Goal: Task Accomplishment & Management: Manage account settings

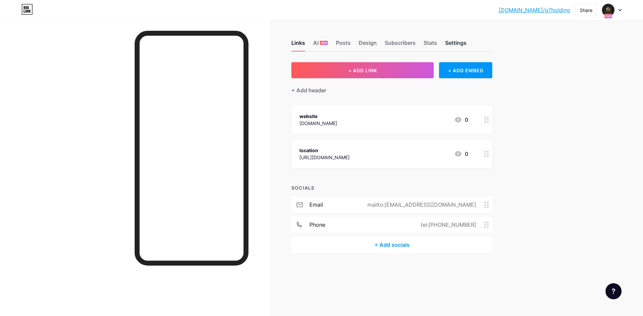
click at [447, 42] on div "Settings" at bounding box center [455, 45] width 21 height 12
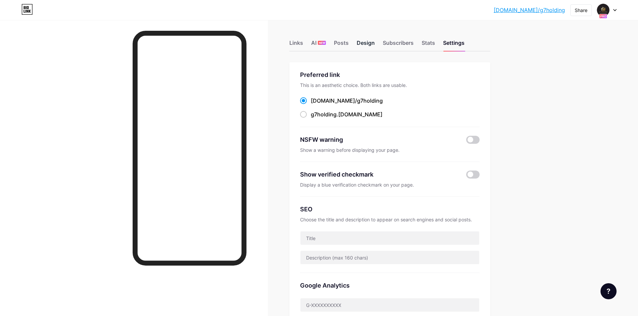
click at [370, 42] on div "Design" at bounding box center [365, 45] width 18 height 12
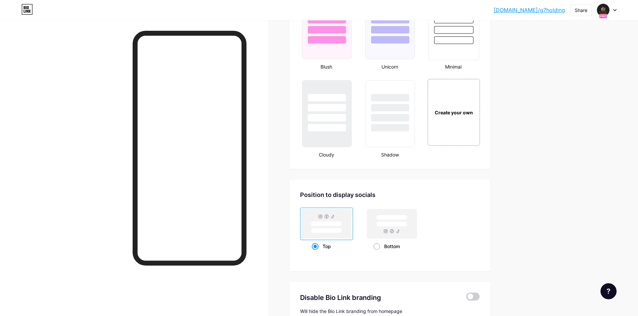
scroll to position [736, 0]
click at [452, 116] on div "Create your own" at bounding box center [453, 111] width 54 height 69
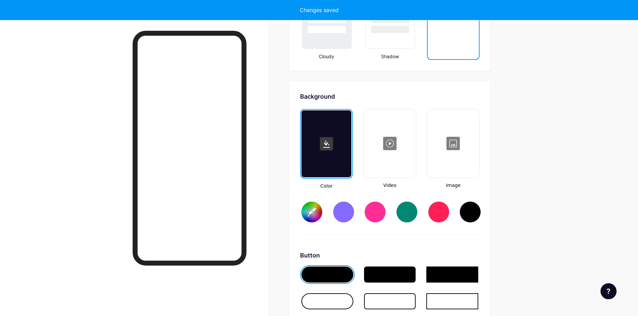
scroll to position [889, 0]
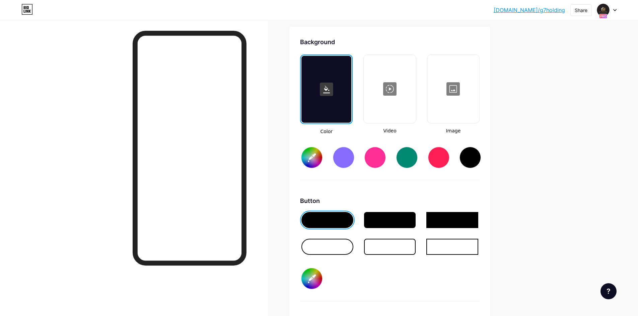
type input "#ffffff"
type input "#000000"
click at [341, 224] on div at bounding box center [327, 220] width 52 height 16
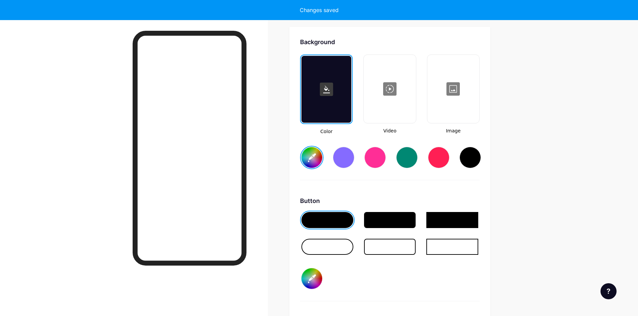
click at [311, 154] on input "#ffffff" at bounding box center [311, 157] width 21 height 21
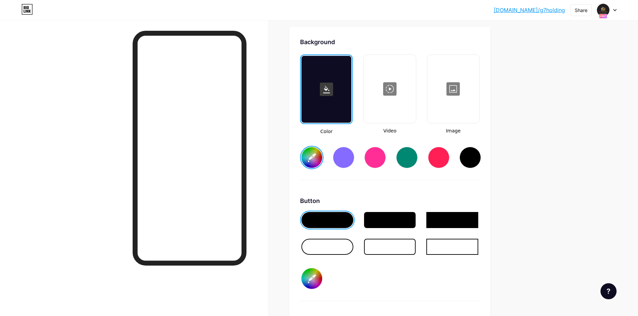
click at [346, 273] on div "Button #000000" at bounding box center [389, 248] width 179 height 105
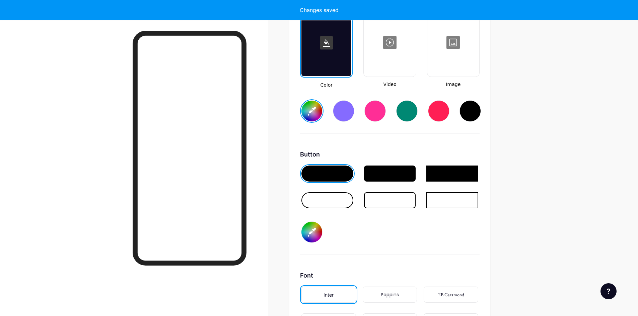
scroll to position [1022, 0]
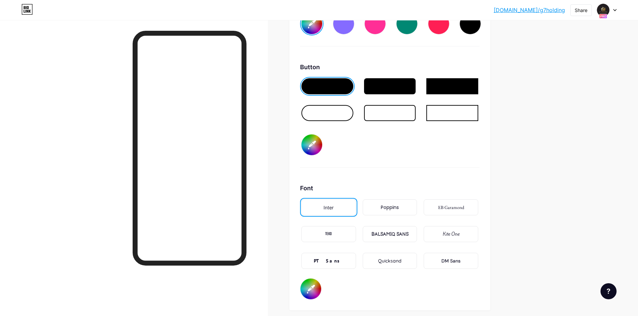
click at [314, 146] on input "#000000" at bounding box center [311, 145] width 21 height 21
type input "#ffffff"
type input "#927c7c"
type input "#ffffff"
type input "#947f7f"
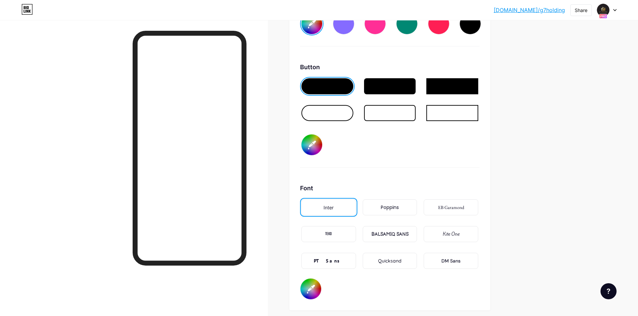
type input "#ffffff"
type input "#9a8484"
type input "#ffffff"
type input "#a28b8b"
type input "#ffffff"
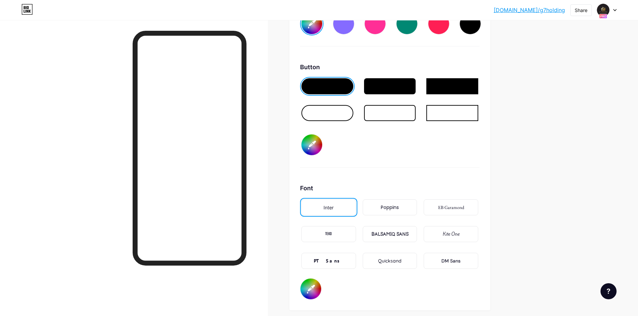
type input "#a99393"
type input "#ffffff"
type input "#b49d9d"
type input "#ffffff"
type input "#c2aeae"
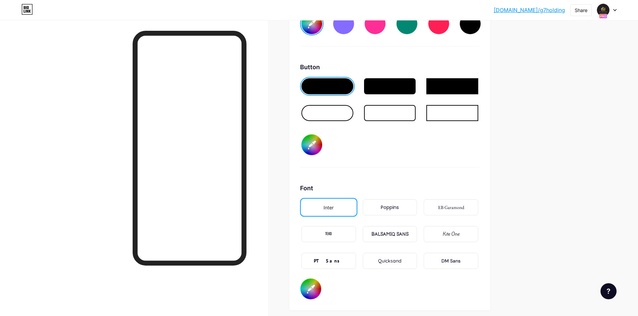
type input "#ffffff"
type input "#ccb8b8"
type input "#ffffff"
type input "#dbcccc"
type input "#ffffff"
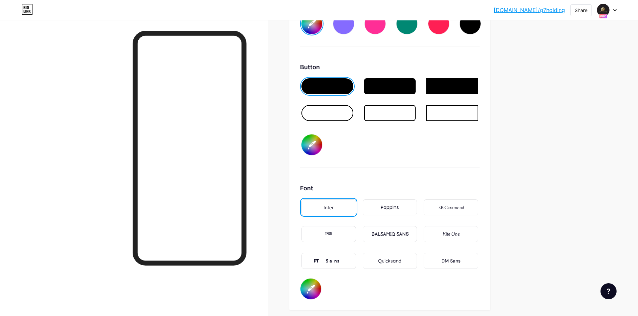
type input "#eddede"
type input "#ffffff"
type input "#fbeeee"
type input "#ffffff"
type input "#fef6f6"
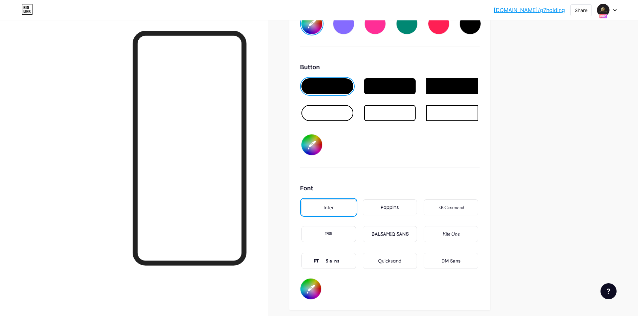
type input "#ffffff"
type input "#fffafa"
type input "#ffffff"
click at [410, 169] on div "Background Color Video Image #ffffff Button #ffffff Font Inter Poppins EB Garam…" at bounding box center [389, 102] width 179 height 396
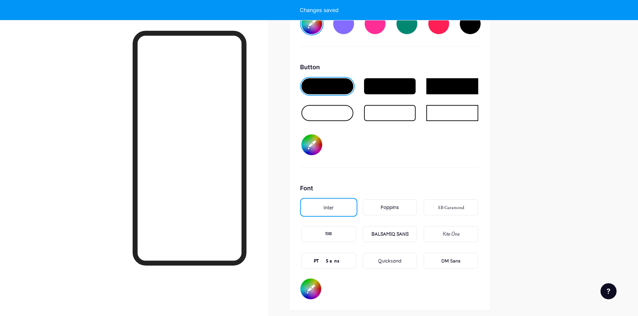
click at [314, 146] on input "#ffffff" at bounding box center [311, 145] width 21 height 21
click at [410, 157] on div "Button #ffffff" at bounding box center [389, 115] width 179 height 105
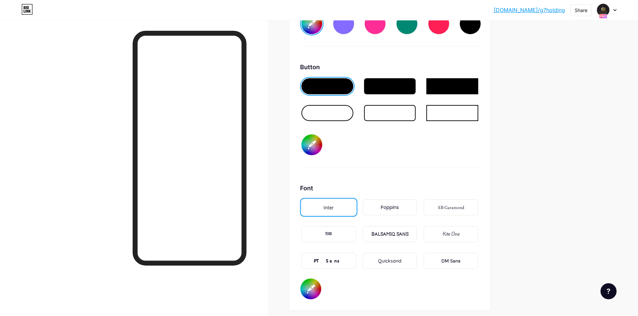
click at [342, 116] on div at bounding box center [327, 113] width 52 height 16
click at [347, 149] on div "Button #ffffff" at bounding box center [389, 115] width 179 height 105
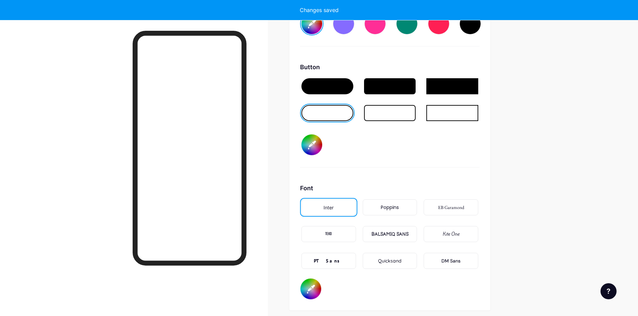
type input "#ffffff"
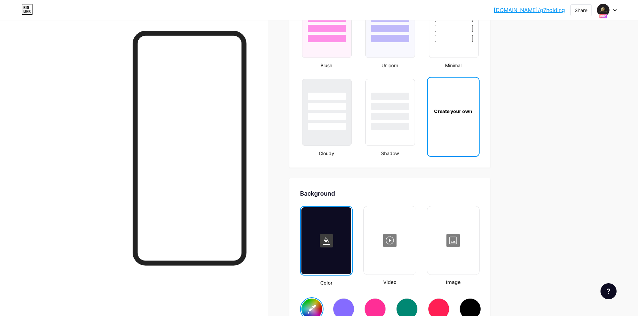
scroll to position [749, 0]
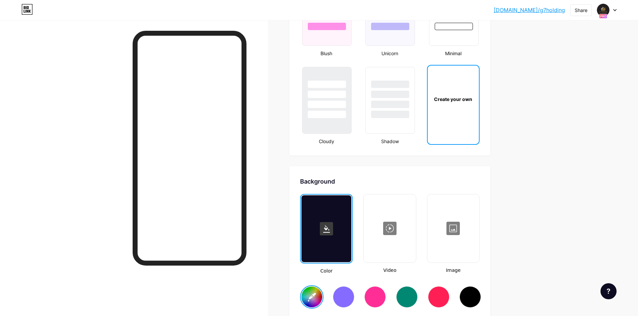
click at [454, 233] on div at bounding box center [453, 228] width 51 height 67
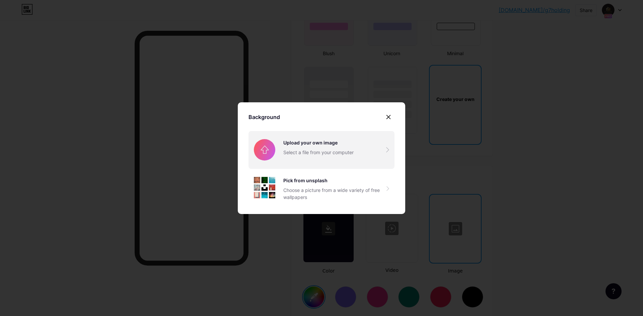
click at [332, 158] on input "file" at bounding box center [321, 149] width 146 height 37
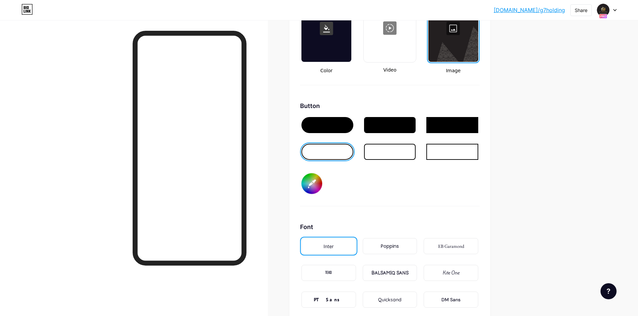
scroll to position [950, 0]
click at [333, 132] on div at bounding box center [327, 125] width 52 height 16
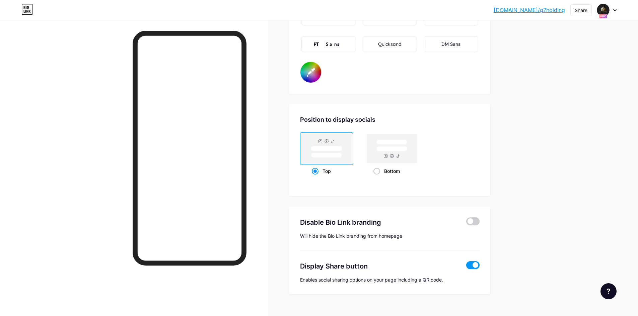
scroll to position [1217, 0]
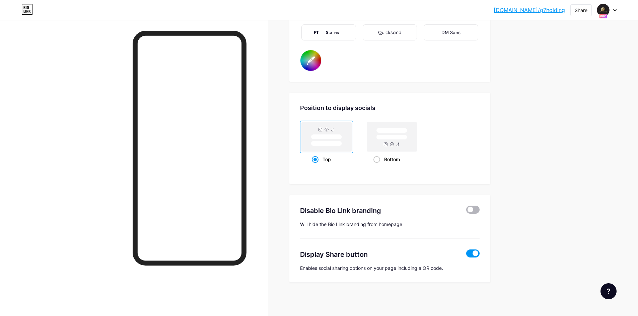
click at [472, 210] on span at bounding box center [472, 210] width 13 height 8
click at [466, 212] on input "checkbox" at bounding box center [466, 212] width 0 height 0
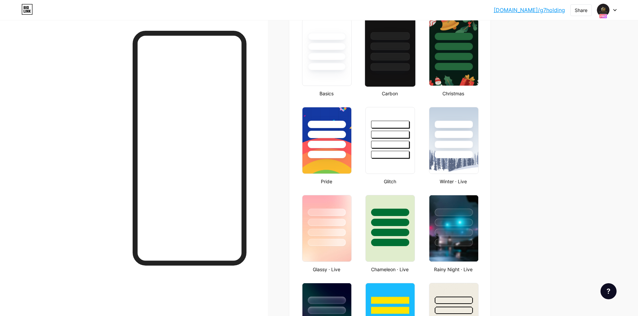
scroll to position [100, 0]
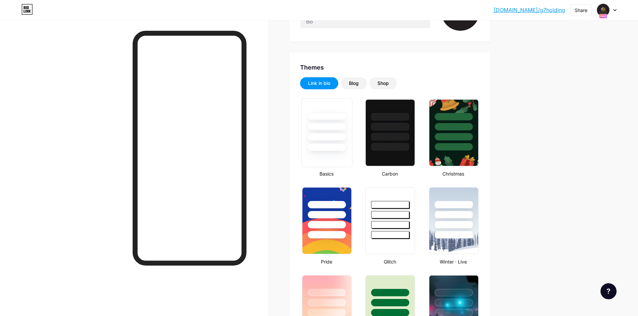
click at [331, 110] on div at bounding box center [327, 125] width 50 height 53
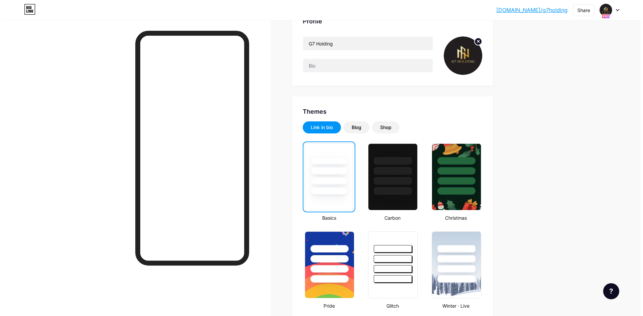
scroll to position [0, 0]
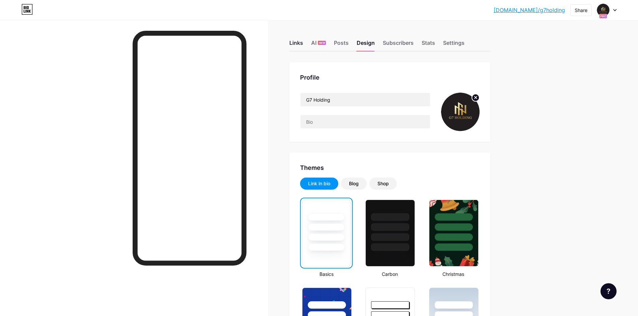
click at [300, 45] on div "Links" at bounding box center [296, 45] width 14 height 12
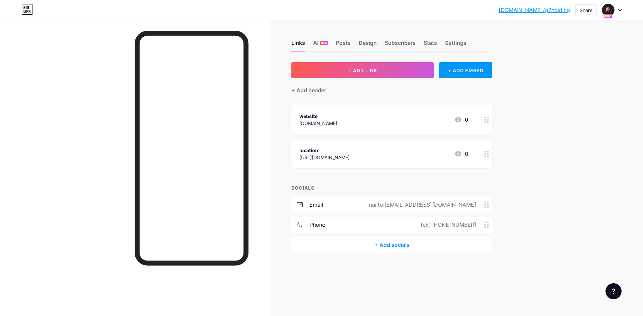
click at [489, 121] on div at bounding box center [486, 119] width 11 height 29
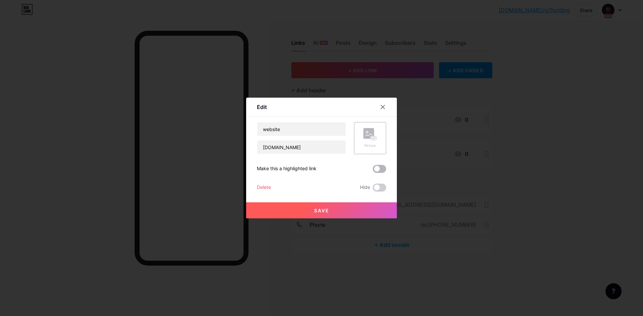
click at [380, 171] on span at bounding box center [379, 169] width 13 height 8
click at [373, 171] on input "checkbox" at bounding box center [373, 171] width 0 height 0
click at [369, 213] on button "Save" at bounding box center [321, 210] width 151 height 16
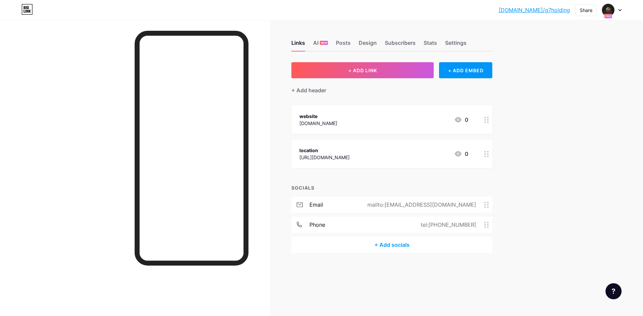
click at [486, 226] on icon at bounding box center [486, 225] width 5 height 6
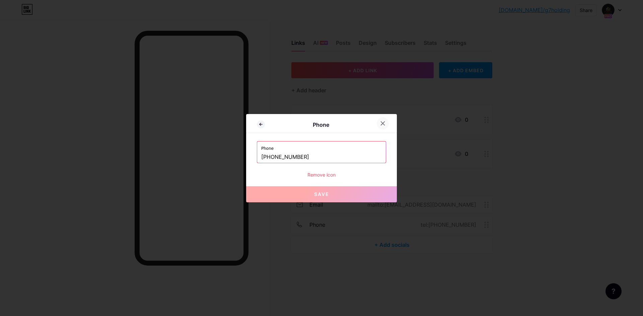
click at [380, 126] on div at bounding box center [383, 123] width 12 height 12
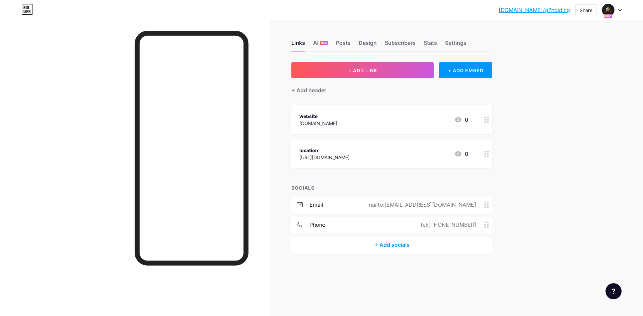
click at [512, 142] on div "Links AI NEW Posts Design Subscribers Stats Settings + ADD LINK + ADD EMBED + A…" at bounding box center [260, 153] width 520 height 266
